Goal: Information Seeking & Learning: Learn about a topic

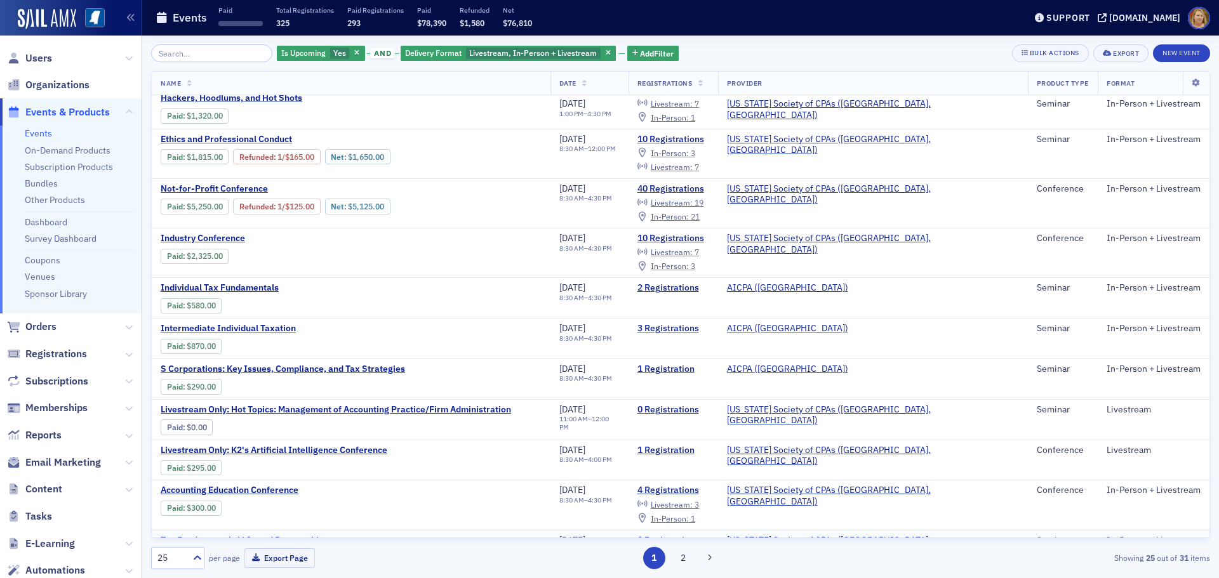
scroll to position [652, 0]
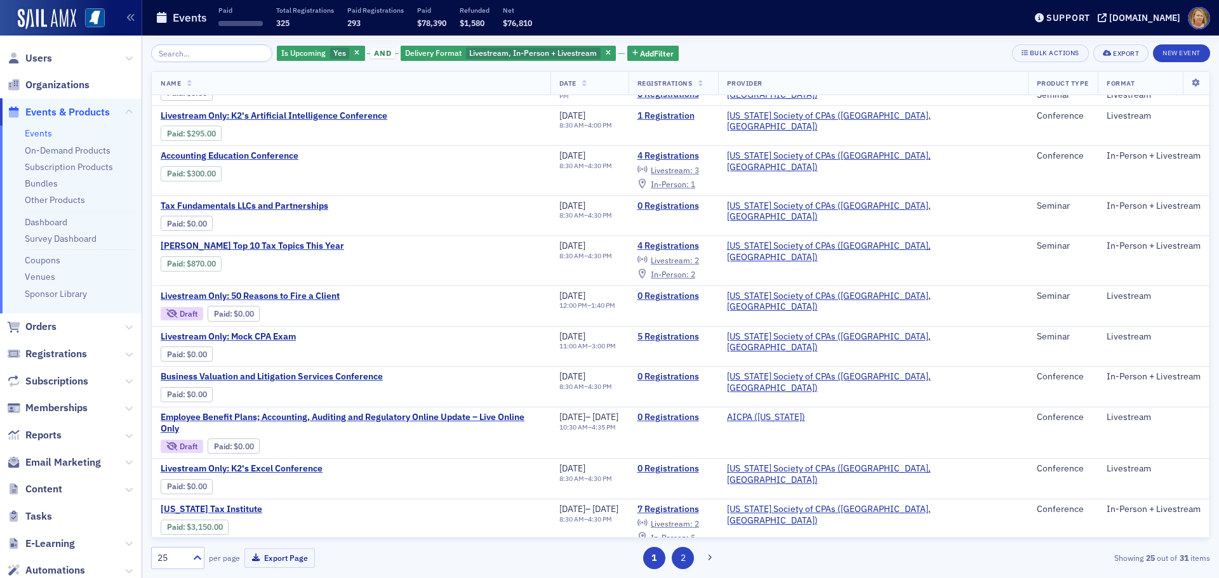
click at [683, 561] on button "2" at bounding box center [683, 558] width 22 height 22
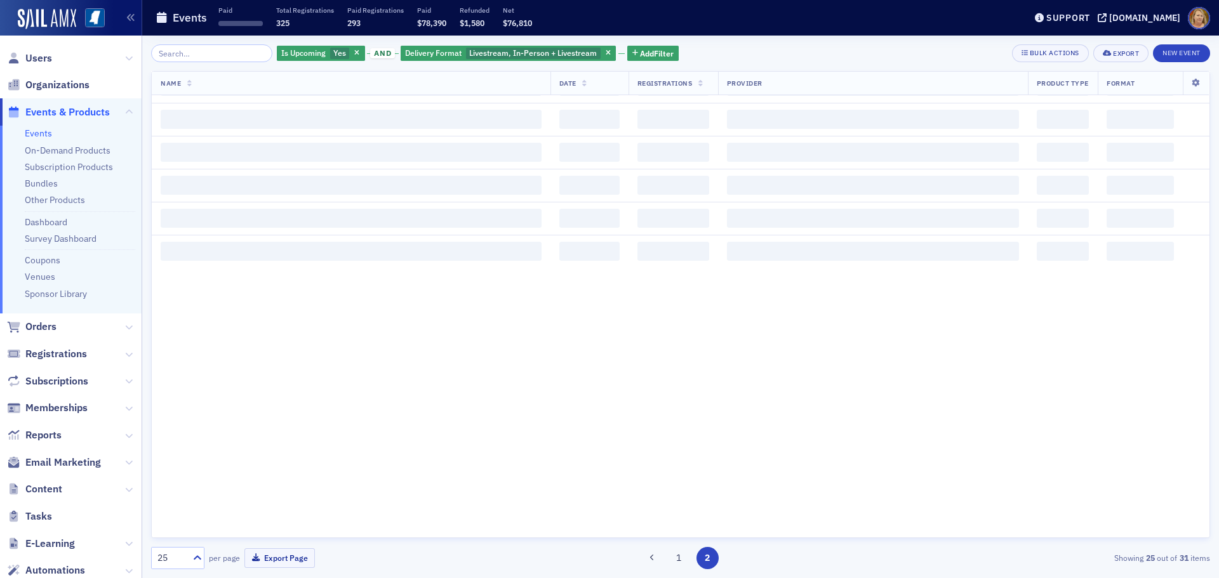
scroll to position [0, 0]
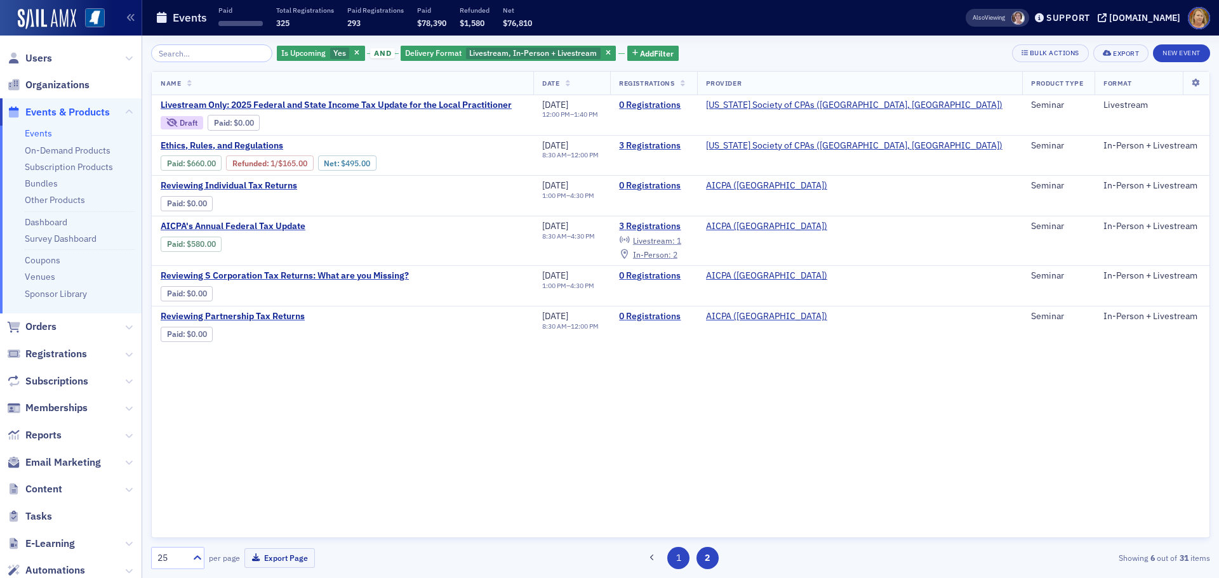
click at [674, 560] on button "1" at bounding box center [678, 558] width 22 height 22
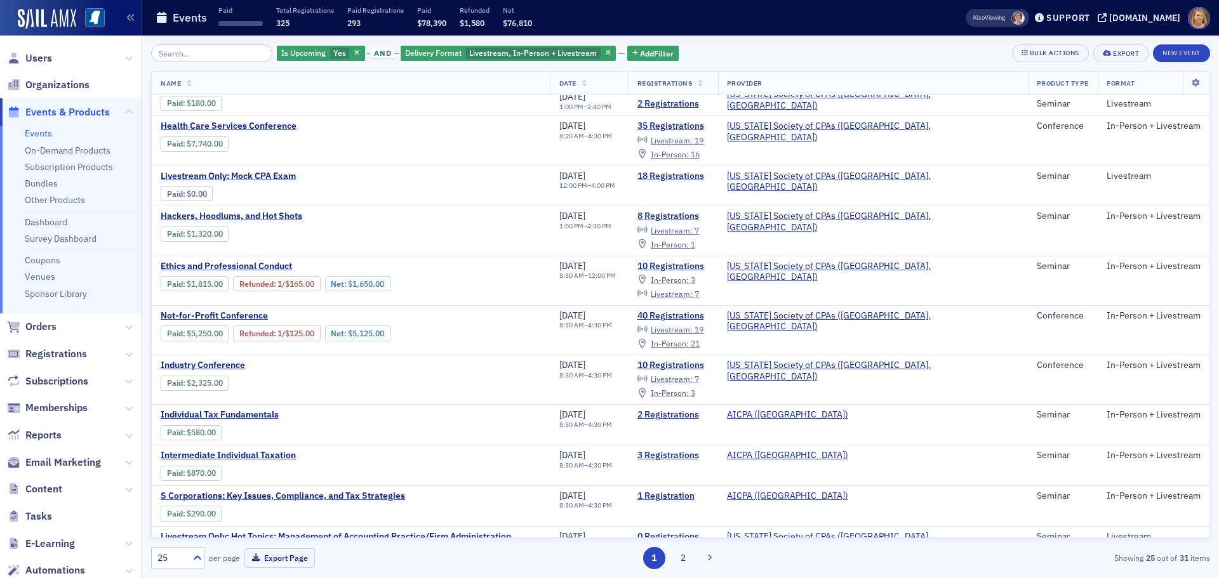
scroll to position [127, 0]
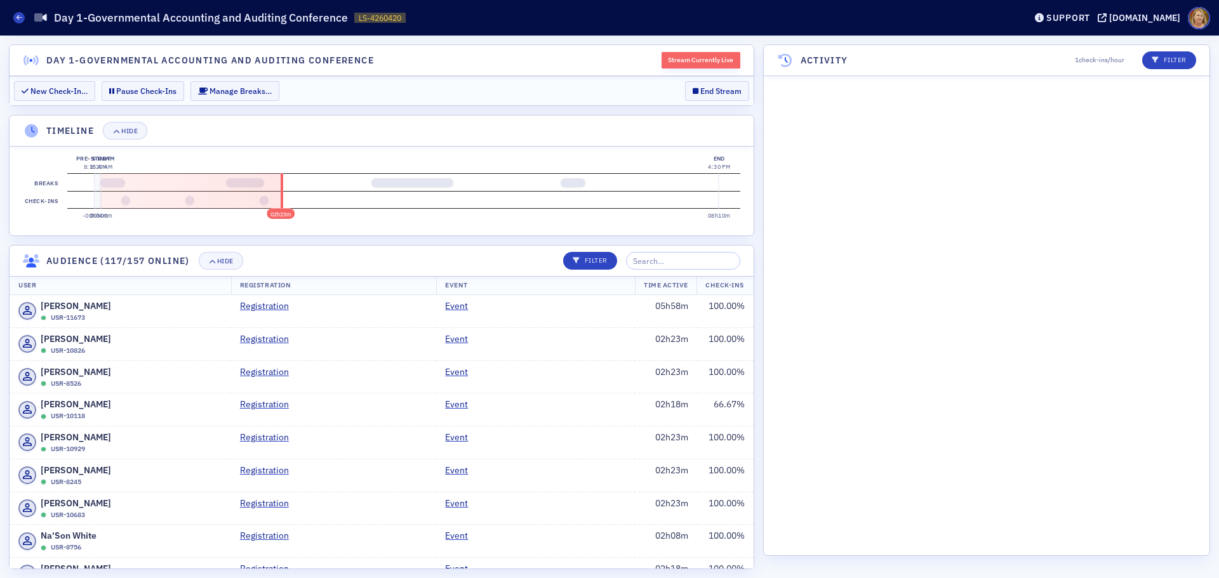
scroll to position [22087, 0]
